Goal: Use online tool/utility: Use online tool/utility

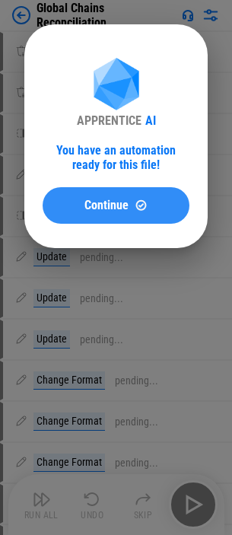
click at [157, 203] on div "Continue" at bounding box center [116, 205] width 110 height 13
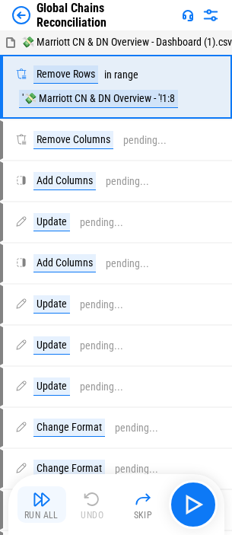
click at [38, 504] on img "button" at bounding box center [42, 499] width 18 height 18
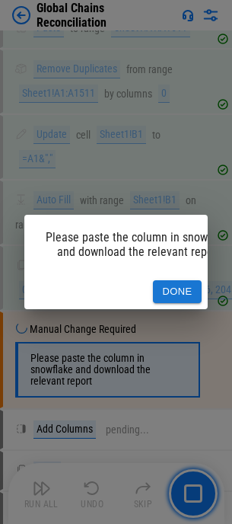
scroll to position [1648, 0]
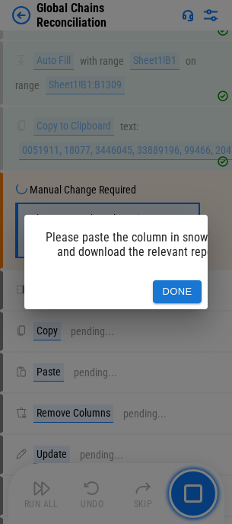
click at [177, 282] on button "Done" at bounding box center [177, 292] width 49 height 24
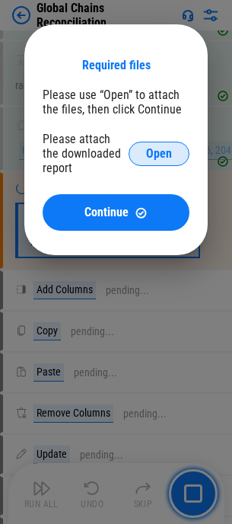
click at [153, 150] on span "Open" at bounding box center [159, 154] width 26 height 12
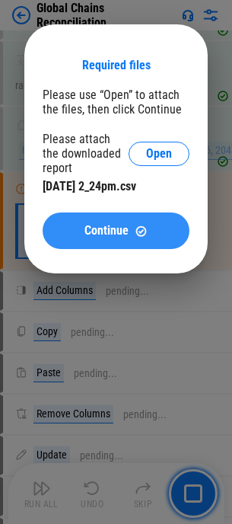
click at [88, 228] on span "Continue" at bounding box center [106, 230] width 44 height 12
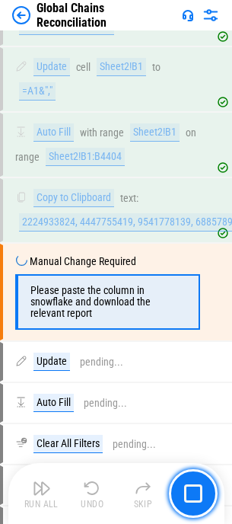
scroll to position [2999, 0]
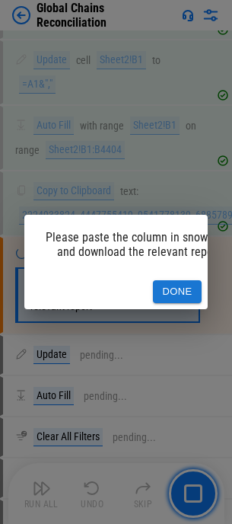
click at [165, 280] on button "Done" at bounding box center [177, 292] width 49 height 24
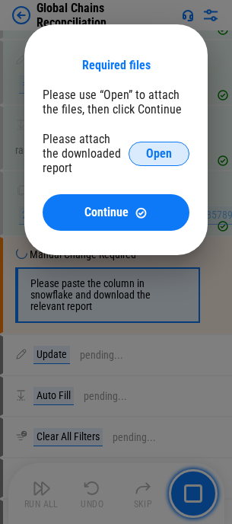
click at [176, 148] on button "Open" at bounding box center [159, 154] width 61 height 24
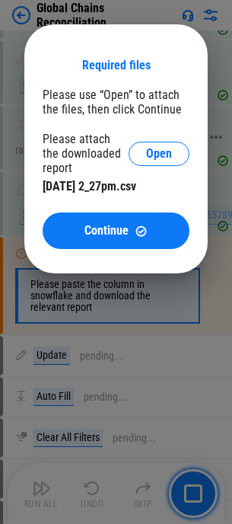
drag, startPoint x: 88, startPoint y: 222, endPoint x: 80, endPoint y: 224, distance: 7.8
click at [88, 222] on button "Continue" at bounding box center [116, 230] width 147 height 37
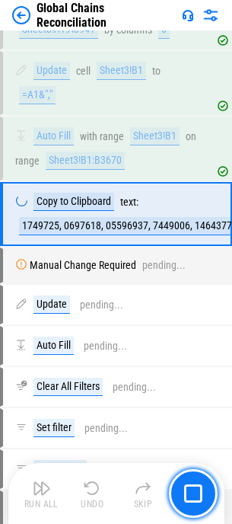
scroll to position [4684, 0]
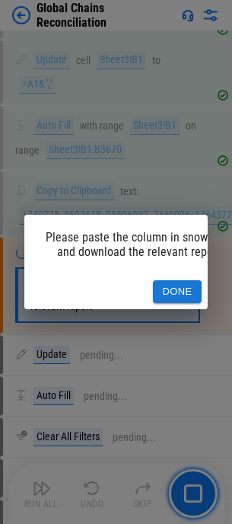
click at [177, 284] on button "Done" at bounding box center [177, 292] width 49 height 24
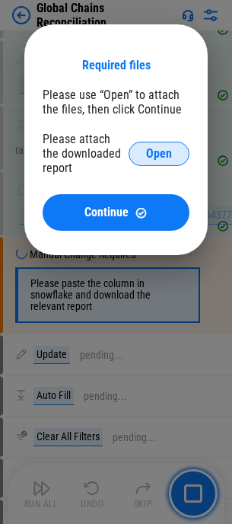
click at [156, 151] on span "Open" at bounding box center [159, 154] width 26 height 12
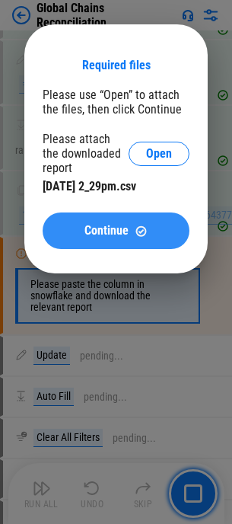
click at [113, 228] on span "Continue" at bounding box center [106, 230] width 44 height 12
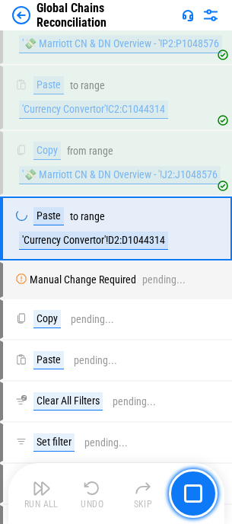
scroll to position [6897, 0]
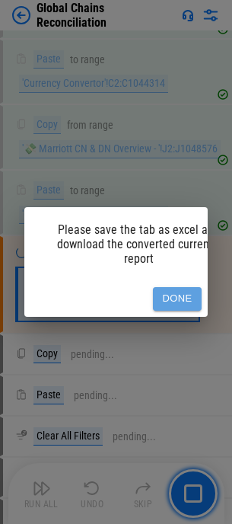
click at [180, 287] on button "Done" at bounding box center [177, 299] width 49 height 24
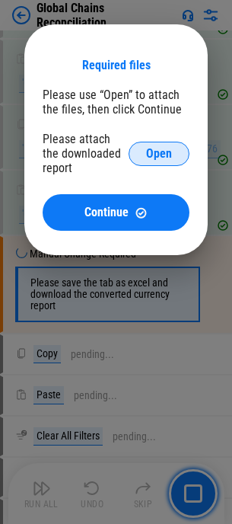
click at [152, 148] on span "Open" at bounding box center [159, 154] width 26 height 12
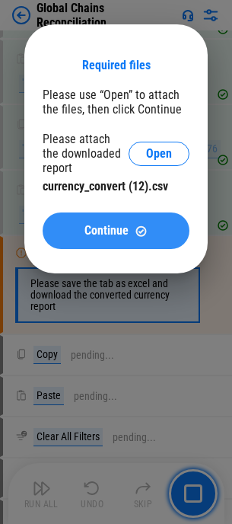
click at [117, 229] on span "Continue" at bounding box center [106, 230] width 44 height 12
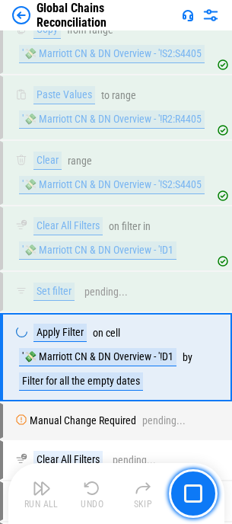
scroll to position [8722, 0]
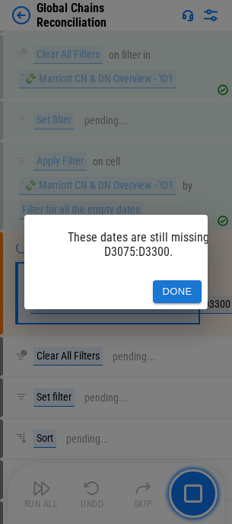
click at [188, 282] on button "Done" at bounding box center [177, 292] width 49 height 24
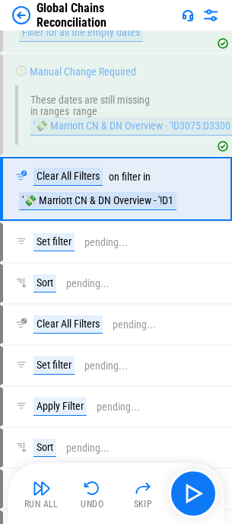
scroll to position [8903, 0]
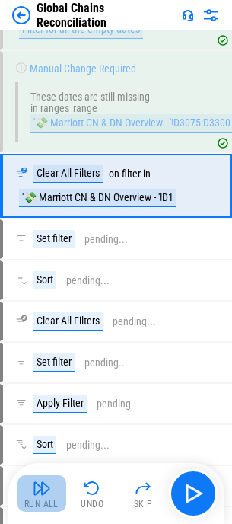
click at [46, 495] on img "button" at bounding box center [42, 488] width 18 height 18
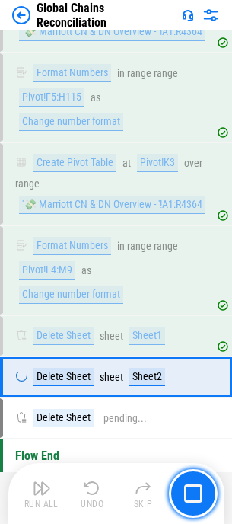
scroll to position [12886, 0]
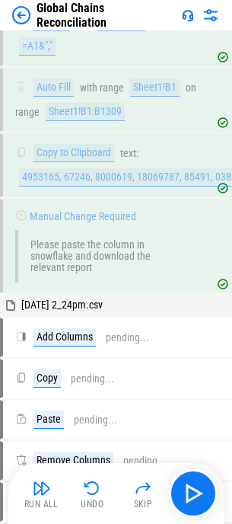
scroll to position [1651, 0]
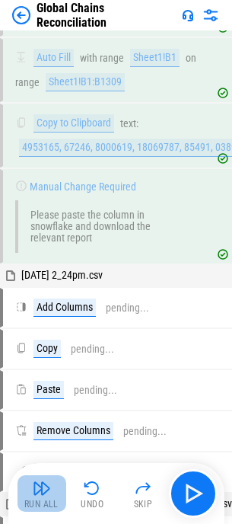
click at [44, 489] on img "button" at bounding box center [42, 488] width 18 height 18
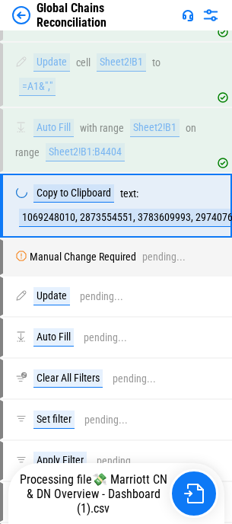
scroll to position [2999, 0]
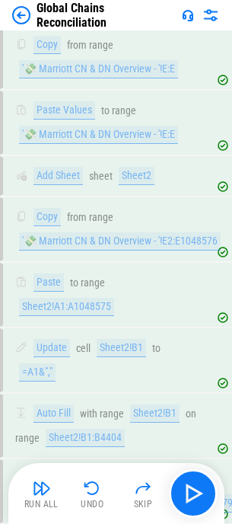
scroll to position [3073, 0]
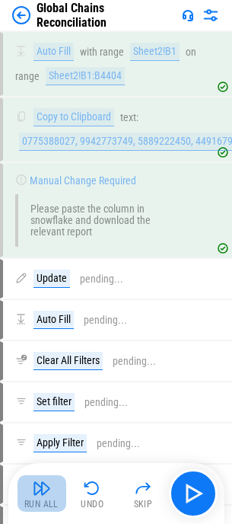
click at [43, 488] on img "button" at bounding box center [42, 488] width 18 height 18
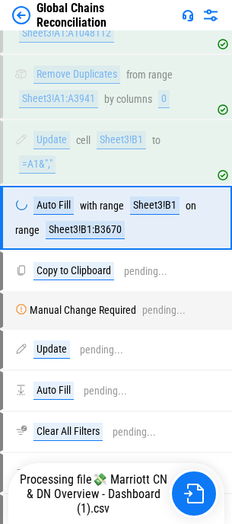
scroll to position [4618, 0]
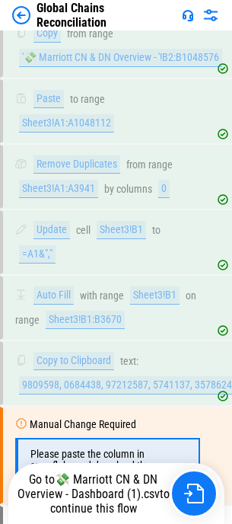
scroll to position [4709, 0]
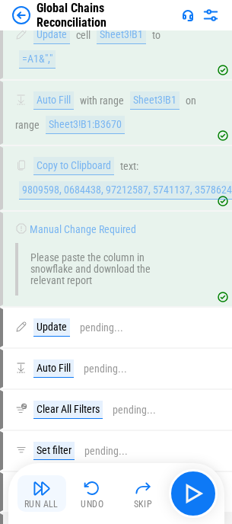
click at [45, 495] on img "button" at bounding box center [42, 488] width 18 height 18
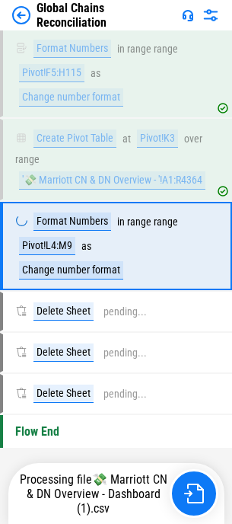
scroll to position [12870, 0]
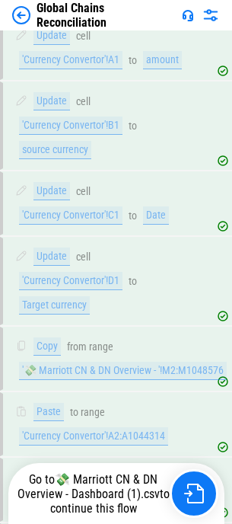
scroll to position [6939, 0]
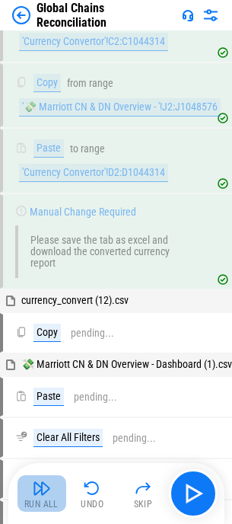
click at [45, 492] on img "button" at bounding box center [42, 488] width 18 height 18
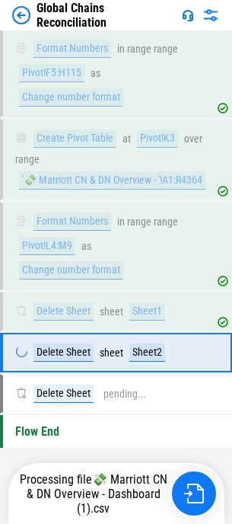
scroll to position [12886, 0]
